Goal: Task Accomplishment & Management: Use online tool/utility

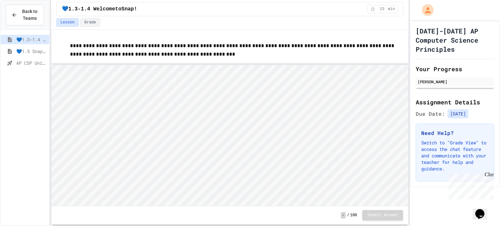
click at [25, 52] on span "💙1.5 Snap! ScavengerHunt" at bounding box center [31, 51] width 30 height 7
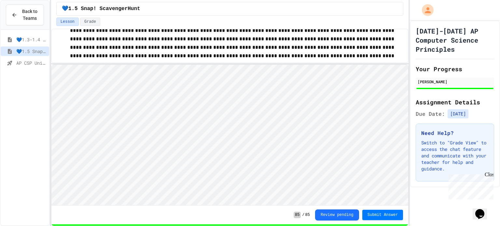
scroll to position [12, 0]
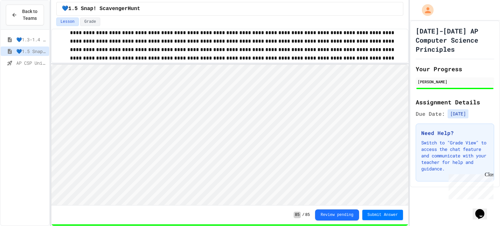
click at [13, 57] on div "💙1.5 Snap! ScavengerHunt" at bounding box center [25, 53] width 49 height 12
click at [16, 66] on div "AP CSP Unit 1 Review" at bounding box center [25, 62] width 49 height 9
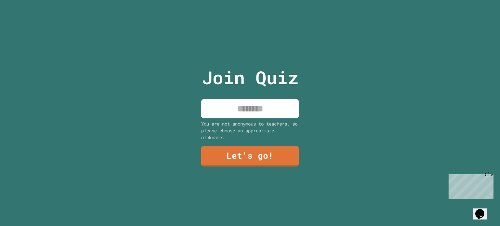
click at [228, 108] on input at bounding box center [250, 108] width 98 height 19
type input "*"
click at [268, 159] on link "Let's go!" at bounding box center [249, 155] width 95 height 21
click at [490, 176] on div "Close" at bounding box center [489, 176] width 8 height 8
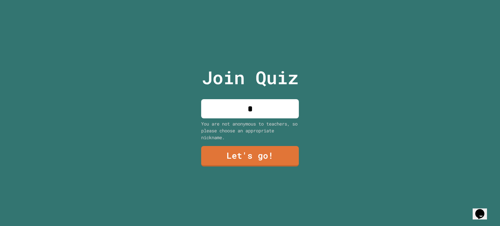
click at [250, 0] on div at bounding box center [250, 0] width 0 height 0
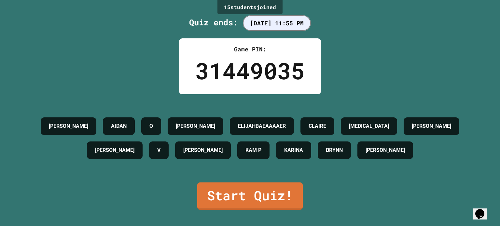
click at [108, 47] on div "15 student s joined Quiz ends: [DATE] 11:55 PM Game PIN: 31449035 [PERSON_NAME]…" at bounding box center [250, 113] width 500 height 226
click at [243, 202] on link "Start Quiz!" at bounding box center [249, 195] width 103 height 29
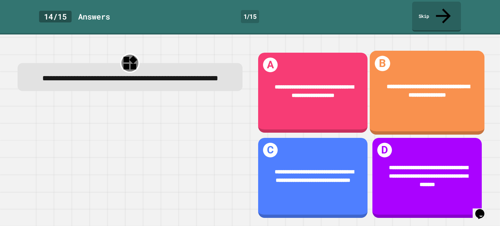
click at [398, 104] on div "**********" at bounding box center [427, 93] width 115 height 84
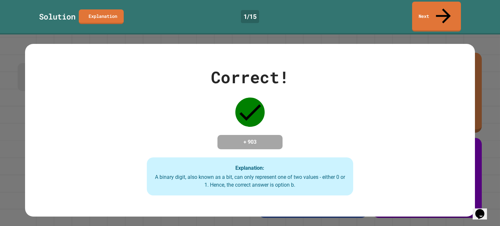
click at [264, 138] on h4 "+ 903" at bounding box center [250, 142] width 52 height 8
click at [451, 7] on link "Next" at bounding box center [436, 16] width 49 height 32
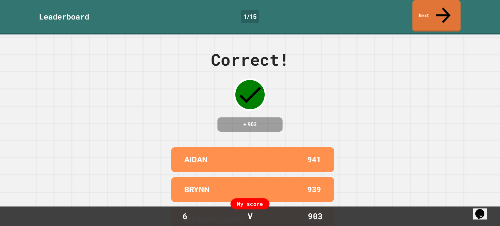
click at [435, 7] on link "Next" at bounding box center [436, 16] width 48 height 32
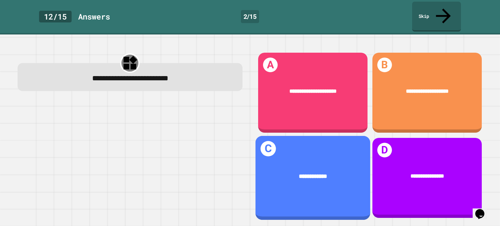
click at [334, 187] on div "**********" at bounding box center [313, 176] width 115 height 32
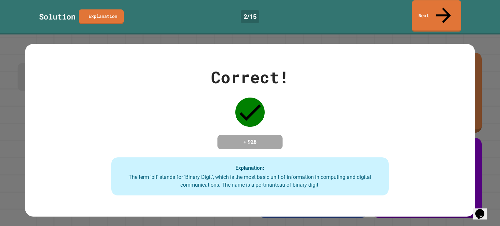
click at [448, 16] on div "Solution Explanation 2 / 15 Next" at bounding box center [250, 17] width 500 height 30
click at [440, 13] on link "Next" at bounding box center [437, 16] width 48 height 32
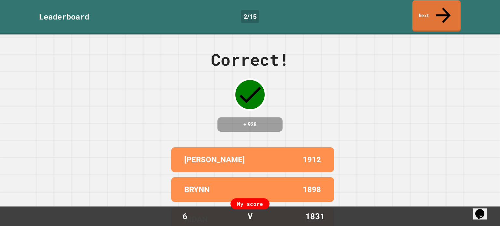
click at [437, 4] on link "Next" at bounding box center [436, 16] width 49 height 32
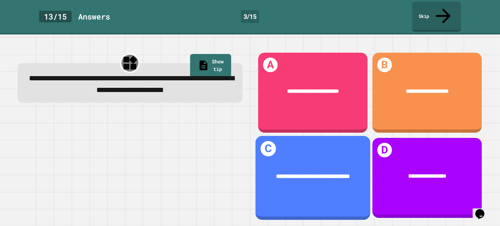
click at [342, 191] on div "**********" at bounding box center [313, 178] width 115 height 84
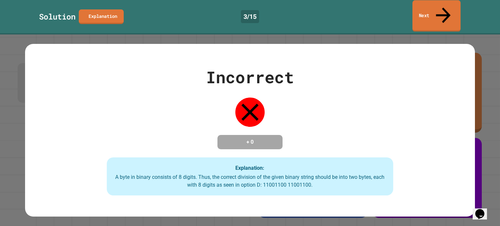
click at [452, 6] on link "Next" at bounding box center [436, 16] width 48 height 32
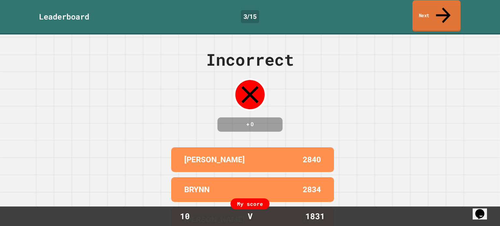
click at [452, 6] on link "Next" at bounding box center [436, 16] width 48 height 32
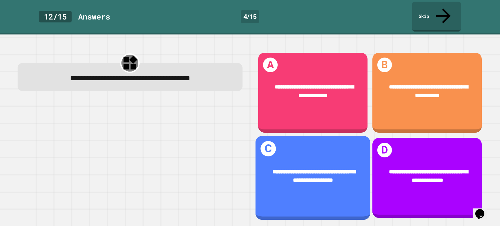
click at [318, 184] on div "**********" at bounding box center [313, 176] width 115 height 41
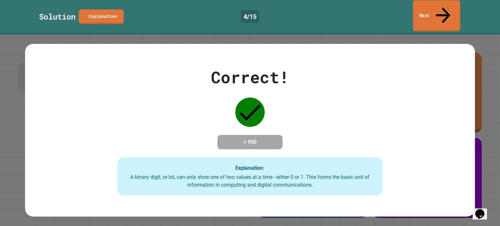
click at [447, 10] on link "Next" at bounding box center [436, 16] width 47 height 32
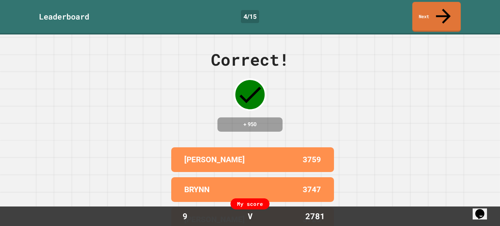
scroll to position [59, 0]
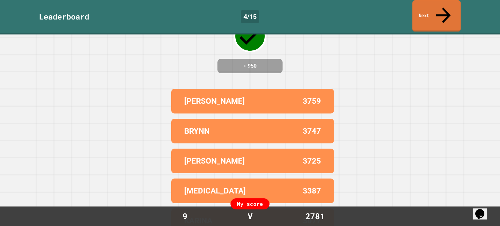
click at [427, 14] on link "Next" at bounding box center [436, 16] width 49 height 32
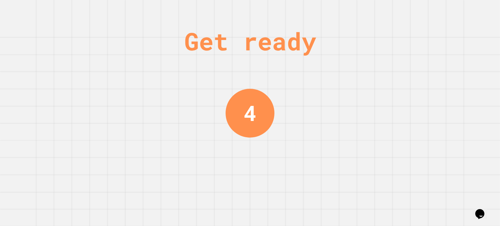
scroll to position [0, 0]
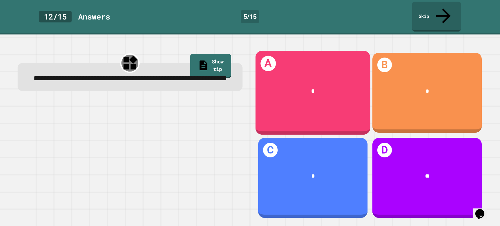
click at [337, 111] on div "A *" at bounding box center [313, 93] width 115 height 84
